Goal: Task Accomplishment & Management: Use online tool/utility

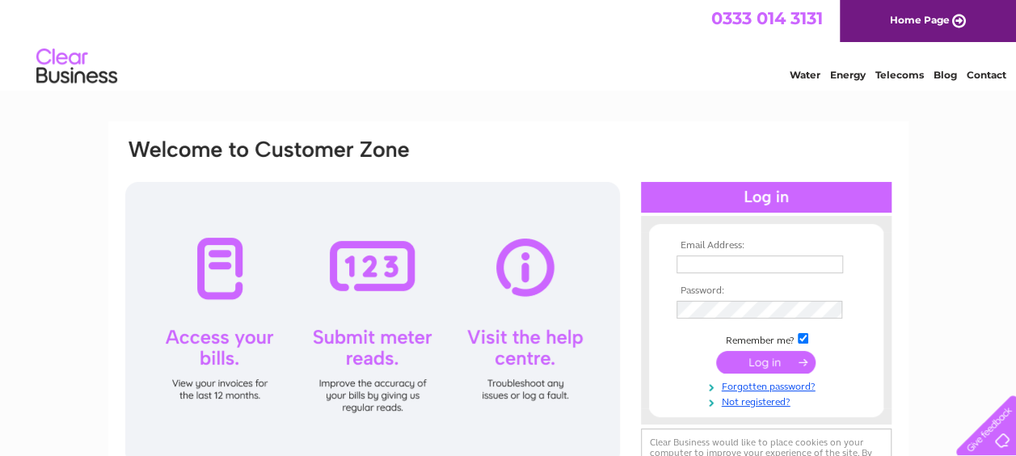
click at [381, 282] on div at bounding box center [372, 323] width 495 height 283
click at [686, 262] on input "text" at bounding box center [761, 264] width 168 height 19
type input "[PERSON_NAME][EMAIL_ADDRESS][PERSON_NAME][DOMAIN_NAME]"
click at [774, 369] on input "submit" at bounding box center [765, 362] width 99 height 23
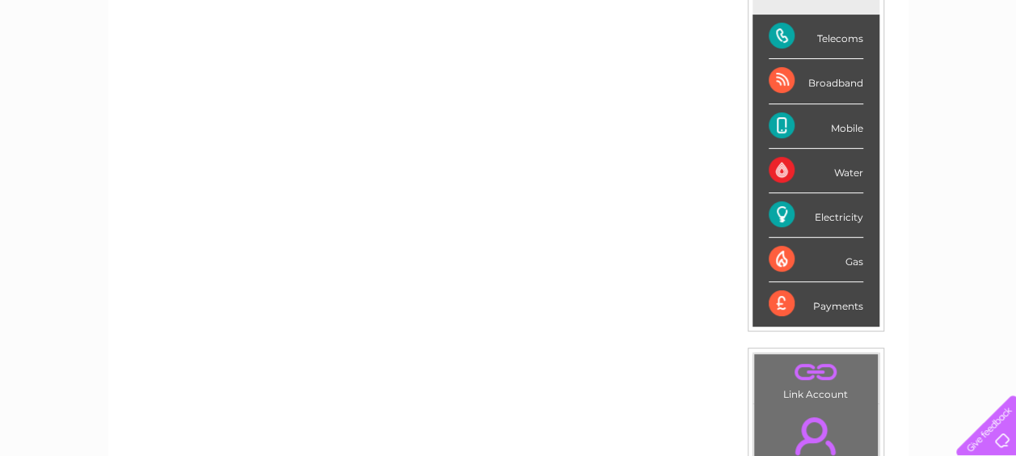
scroll to position [259, 0]
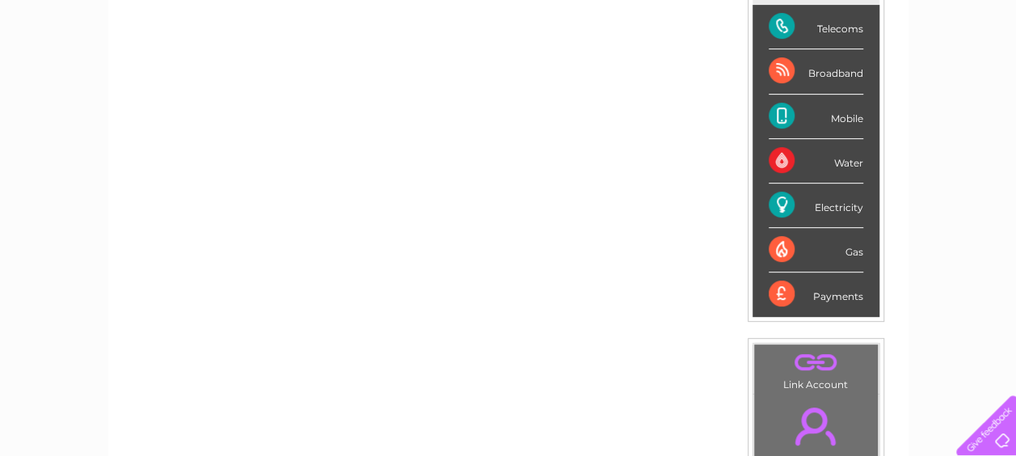
click at [804, 203] on div "Electricity" at bounding box center [816, 206] width 95 height 44
click at [833, 204] on div "Electricity" at bounding box center [816, 206] width 95 height 44
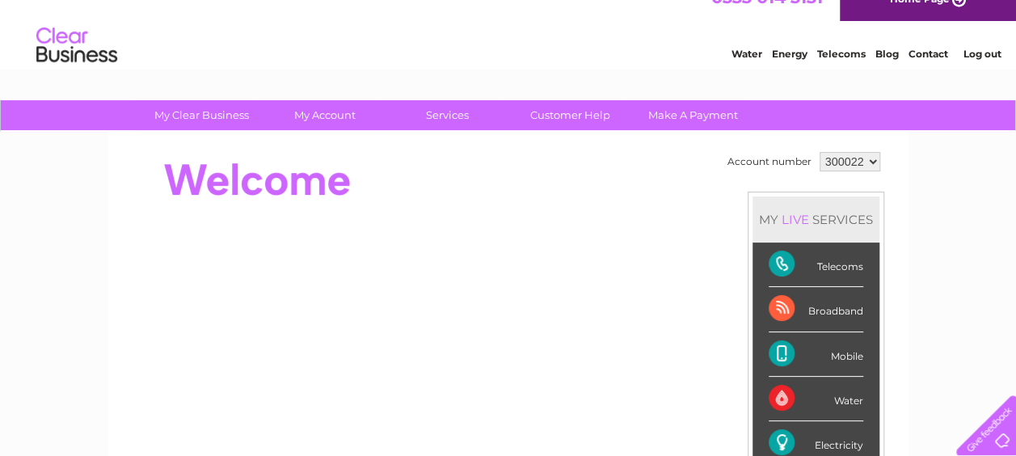
scroll to position [0, 0]
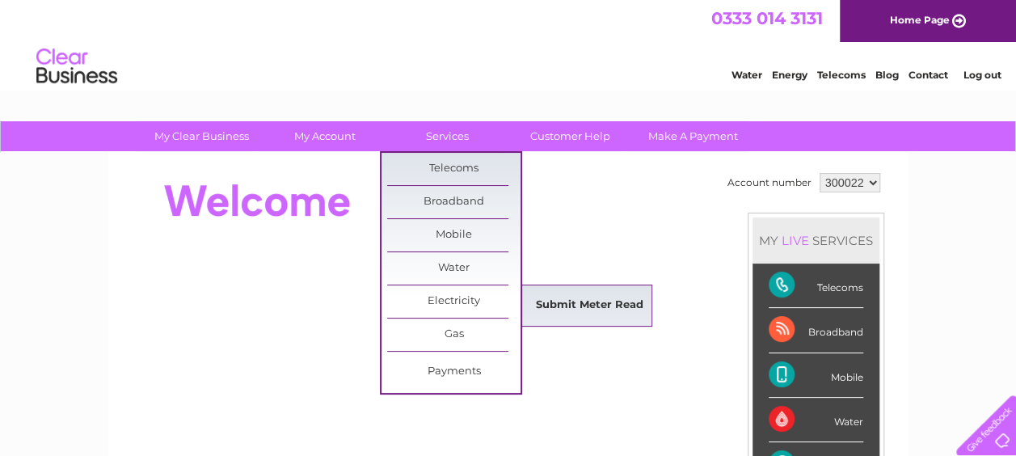
click at [559, 306] on link "Submit Meter Read" at bounding box center [589, 305] width 133 height 32
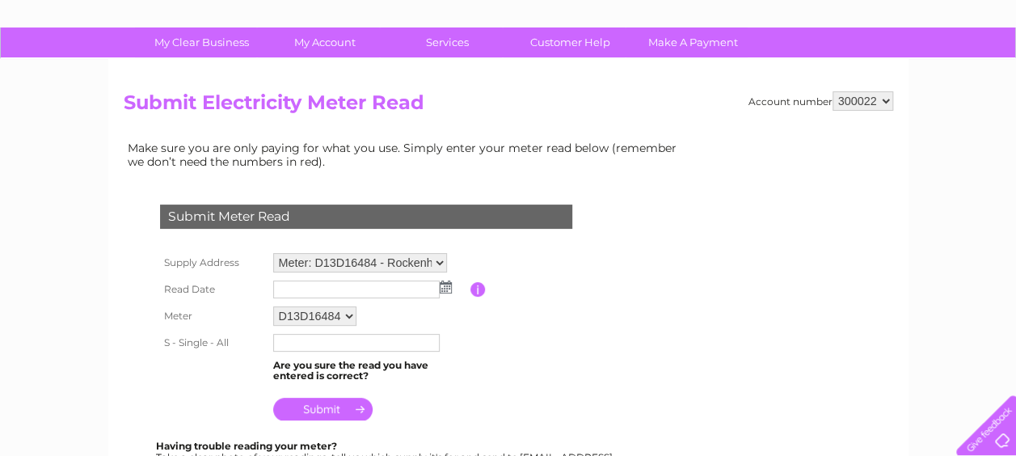
scroll to position [97, 0]
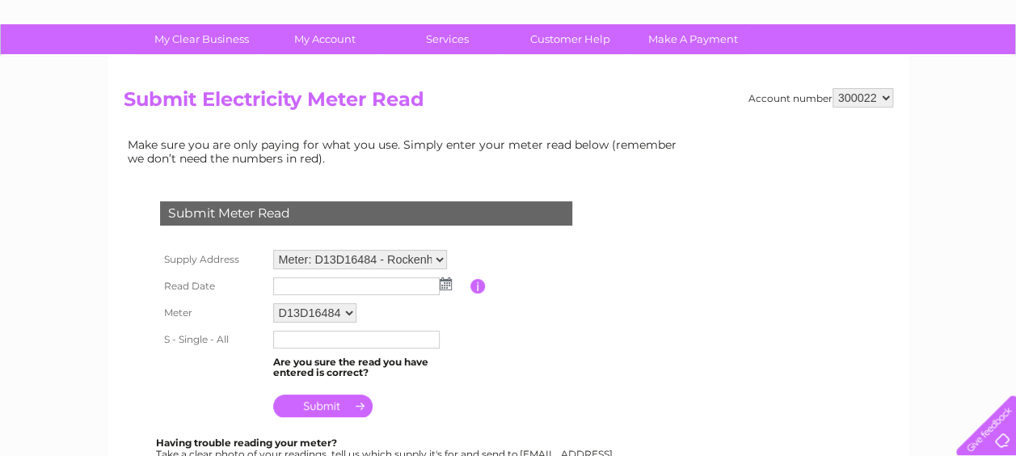
click at [290, 285] on input "text" at bounding box center [356, 286] width 167 height 18
click at [445, 283] on img at bounding box center [447, 284] width 12 height 13
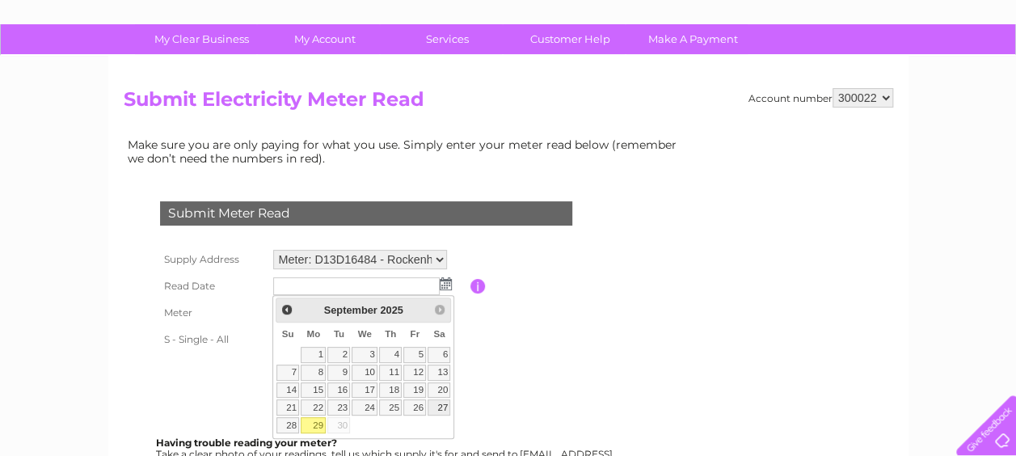
click at [441, 404] on link "27" at bounding box center [439, 407] width 23 height 16
type input "2025/09/27"
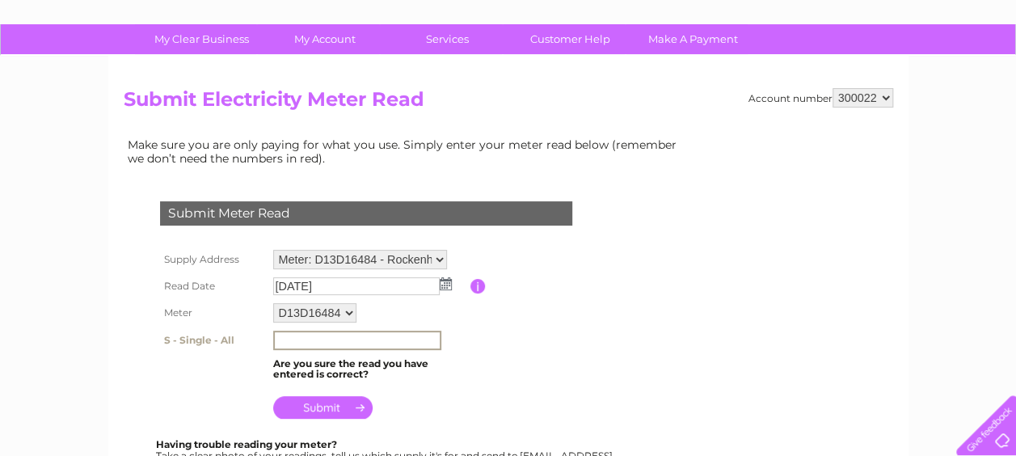
click at [276, 336] on input "text" at bounding box center [357, 340] width 168 height 19
type input "3430"
click at [330, 405] on input "submit" at bounding box center [322, 406] width 99 height 23
